Goal: Use online tool/utility

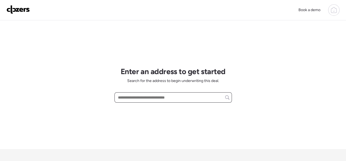
click at [131, 96] on input "text" at bounding box center [173, 98] width 113 height 8
paste input "**********"
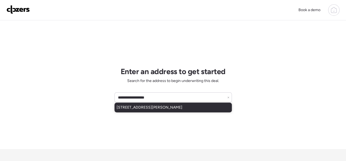
click at [167, 107] on span "[STREET_ADDRESS][PERSON_NAME]" at bounding box center [150, 107] width 66 height 5
type input "**********"
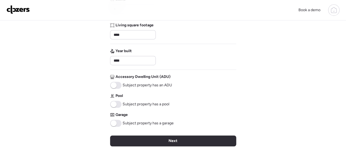
scroll to position [208, 0]
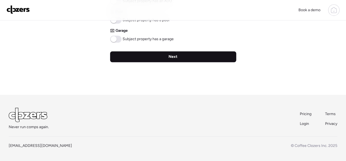
click at [181, 56] on div "Next" at bounding box center [173, 56] width 126 height 11
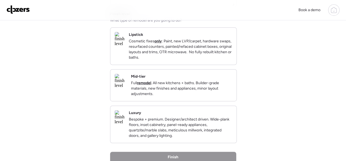
scroll to position [82, 0]
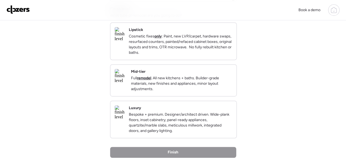
click at [199, 76] on div "Mid-tier Full remodel . All new kitchens + baths. Builder-grade materials, new …" at bounding box center [181, 80] width 101 height 23
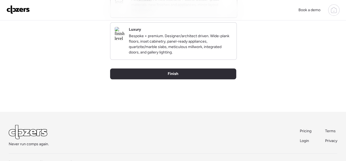
scroll to position [163, 0]
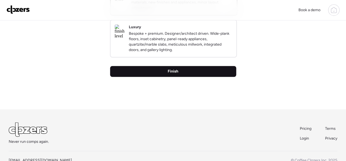
click at [177, 74] on span "Finish" at bounding box center [173, 71] width 11 height 5
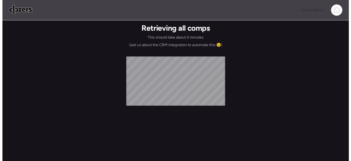
scroll to position [0, 0]
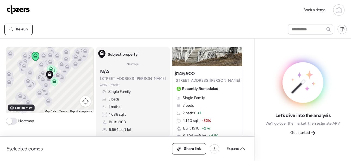
scroll to position [82, 0]
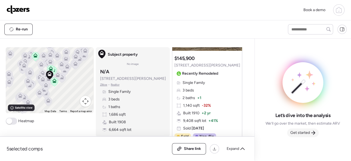
click at [306, 133] on span "Get started" at bounding box center [300, 132] width 20 height 5
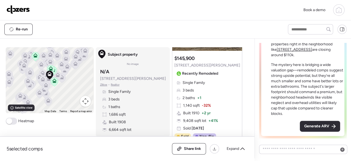
click at [306, 126] on span "Generate ARV" at bounding box center [316, 126] width 25 height 5
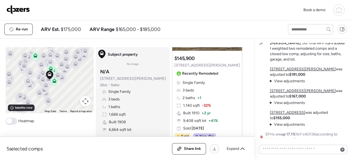
scroll to position [0, 0]
